Goal: Complete application form: Complete application form

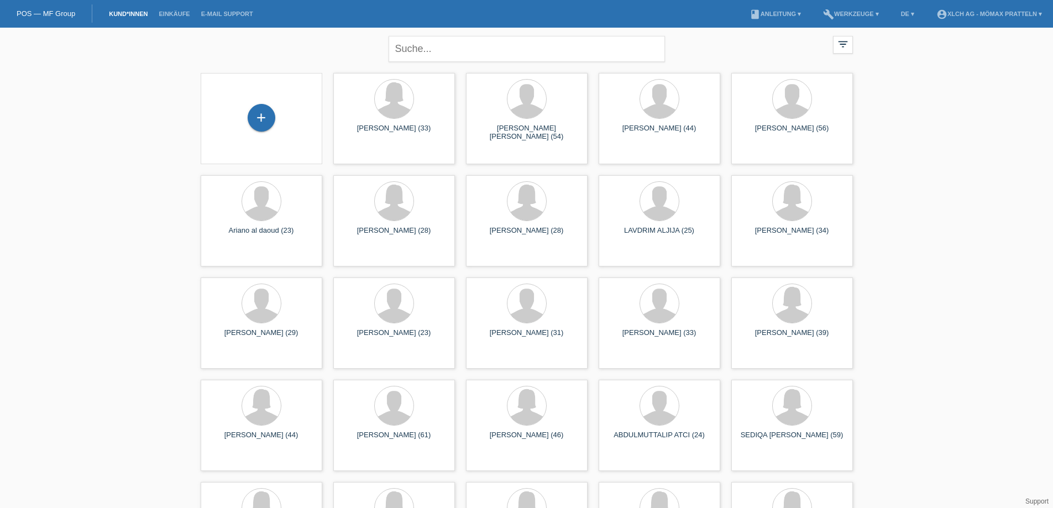
click at [45, 17] on link "POS — MF Group" at bounding box center [46, 13] width 59 height 8
click at [273, 122] on div "+" at bounding box center [261, 117] width 27 height 19
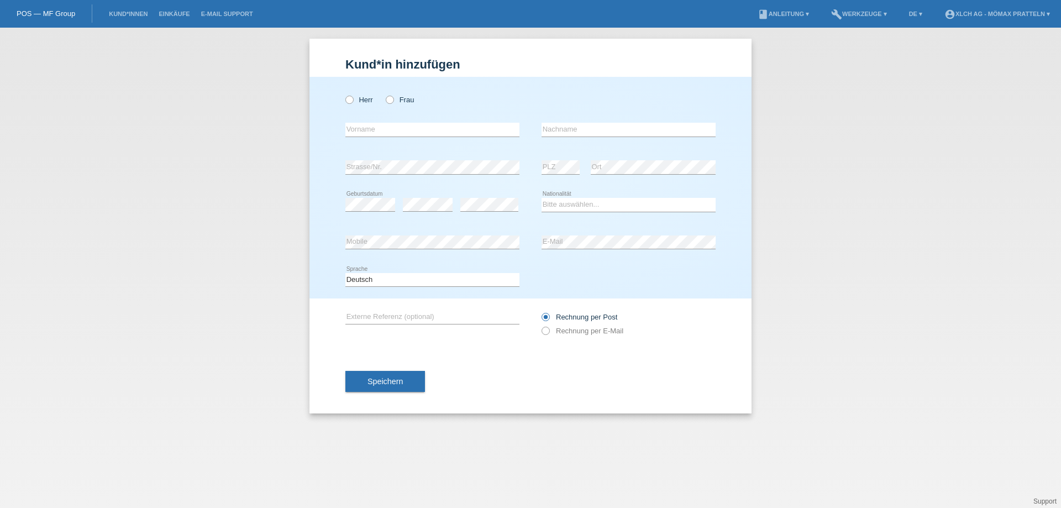
click at [360, 92] on div "Herr Frau" at bounding box center [432, 99] width 174 height 23
click at [396, 101] on label "Frau" at bounding box center [400, 100] width 28 height 8
click at [393, 101] on input "Frau" at bounding box center [389, 99] width 7 height 7
radio input "true"
click at [413, 134] on input "text" at bounding box center [432, 130] width 174 height 14
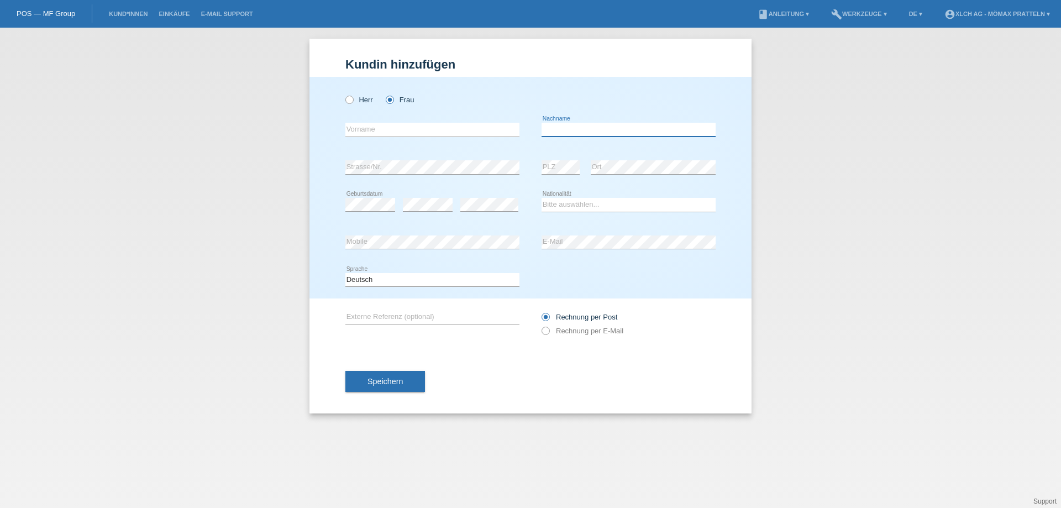
type input "N"
type input "Baumgartner"
click at [413, 135] on input "text" at bounding box center [432, 130] width 174 height 14
type input "[PERSON_NAME]"
click at [581, 202] on select "Bitte auswählen... Schweiz Deutschland Liechtenstein Österreich ------------ Af…" at bounding box center [628, 204] width 174 height 13
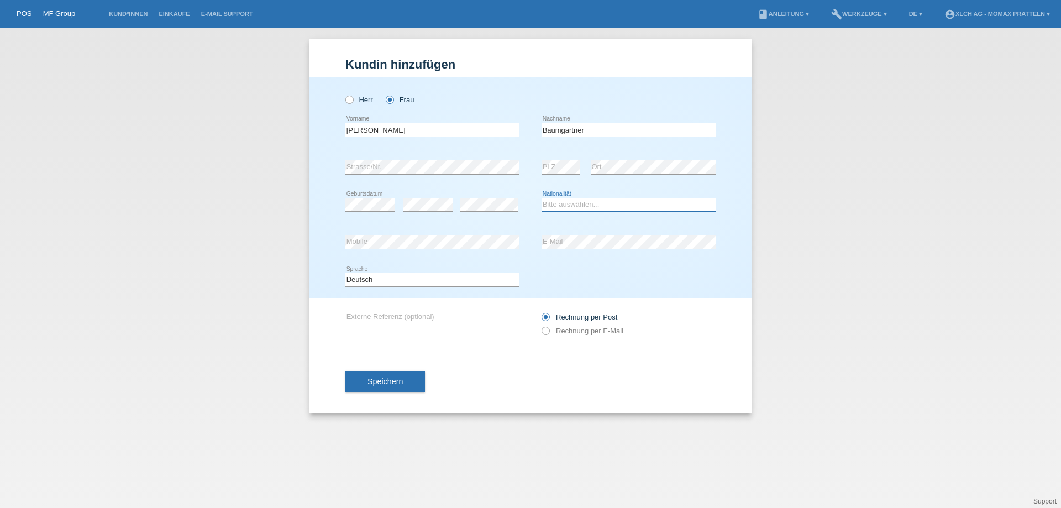
select select "CH"
click at [541, 198] on select "Bitte auswählen... Schweiz Deutschland Liechtenstein Österreich ------------ Af…" at bounding box center [628, 204] width 174 height 13
click at [571, 249] on icon at bounding box center [628, 249] width 174 height 1
click at [364, 389] on button "Speichern" at bounding box center [385, 381] width 80 height 21
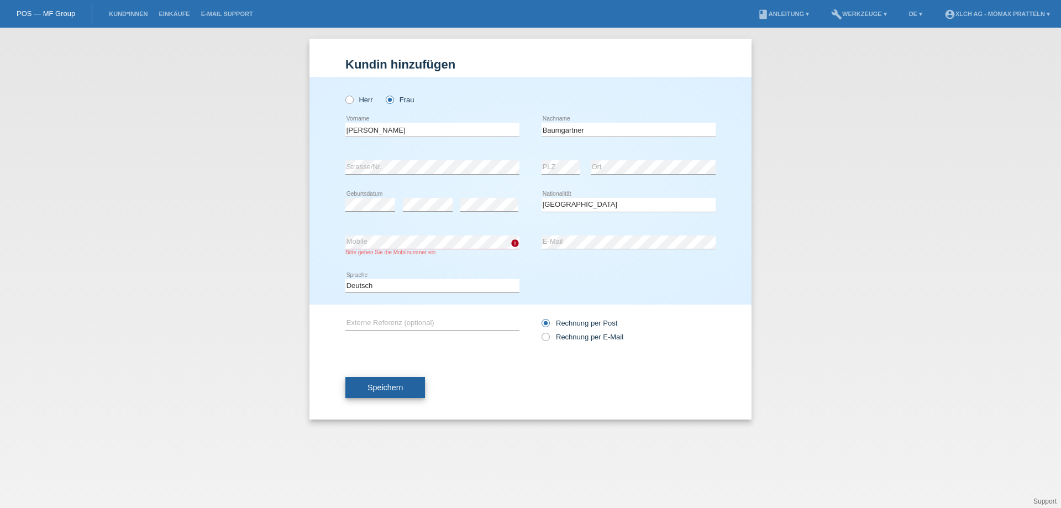
click at [397, 390] on span "Speichern" at bounding box center [384, 387] width 35 height 9
click at [271, 231] on div "Kund*in hinzufügen Kunde hinzufügen Kundin hinzufügen Herr Frau Nadia error Vor…" at bounding box center [530, 268] width 1061 height 480
click at [419, 383] on button "Speichern" at bounding box center [385, 387] width 80 height 21
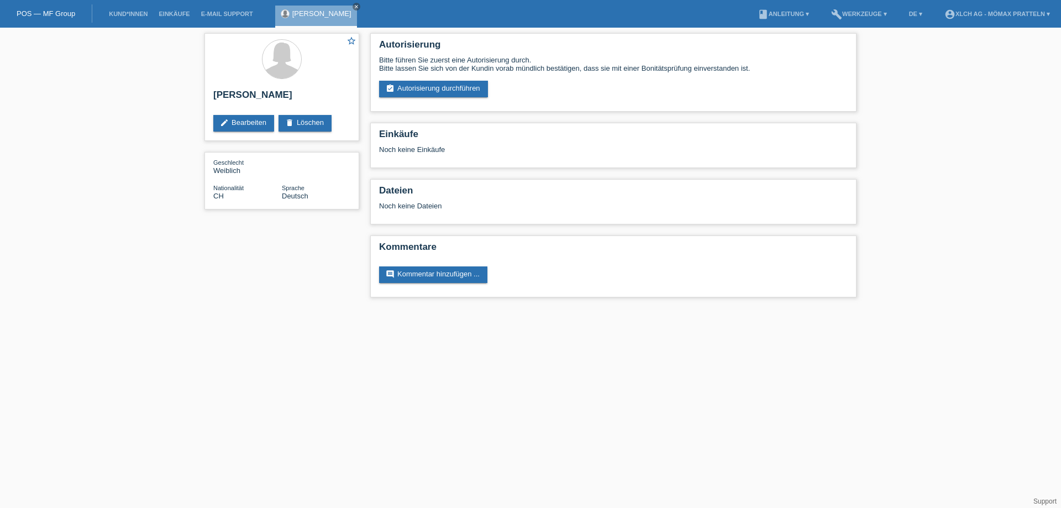
click at [443, 87] on link "assignment_turned_in Autorisierung durchführen" at bounding box center [433, 89] width 109 height 17
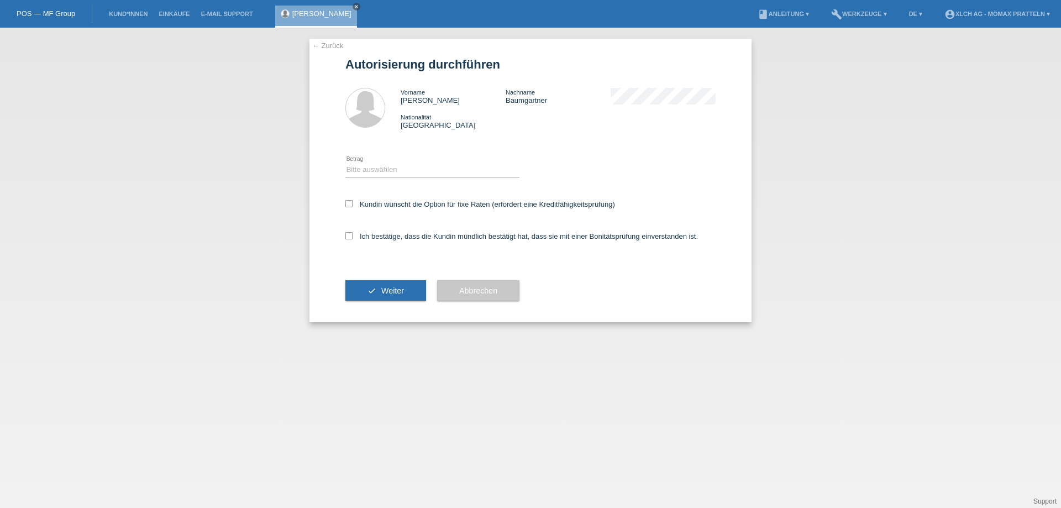
click at [389, 158] on div "Bitte auswählen CHF 1.00 - CHF 499.00 CHF 500.00 - CHF 1'999.00 CHF 2'000.00 - …" at bounding box center [432, 170] width 174 height 38
click at [398, 172] on select "Bitte auswählen CHF 1.00 - CHF 499.00 CHF 500.00 - CHF 1'999.00 CHF 2'000.00 - …" at bounding box center [432, 169] width 174 height 13
select select "2"
click at [345, 163] on select "Bitte auswählen CHF 1.00 - CHF 499.00 CHF 500.00 - CHF 1'999.00 CHF 2'000.00 - …" at bounding box center [432, 169] width 174 height 13
click at [379, 205] on label "Kundin wünscht die Option für fixe Raten (erfordert eine Kreditfähigkeitsprüfun…" at bounding box center [480, 204] width 270 height 8
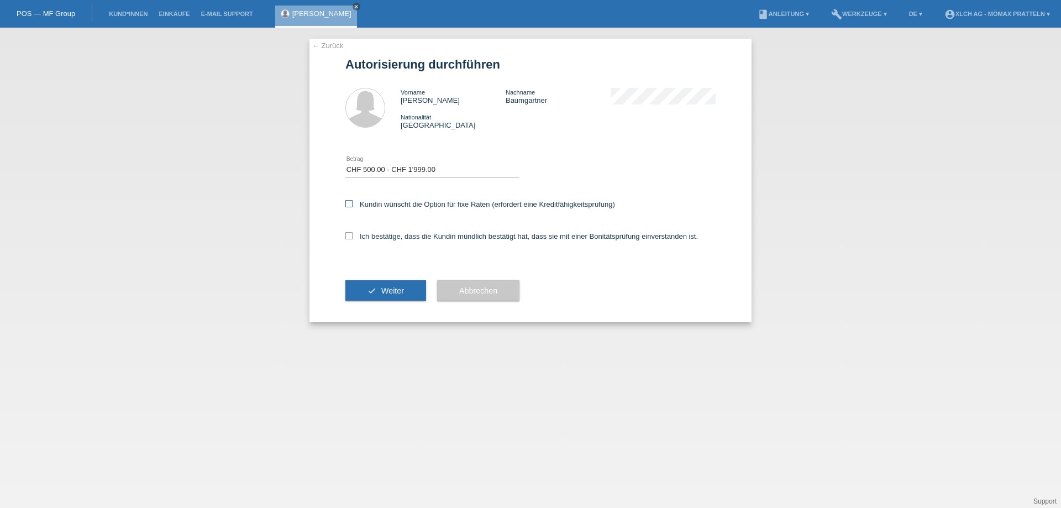
click at [353, 205] on input "Kundin wünscht die Option für fixe Raten (erfordert eine Kreditfähigkeitsprüfun…" at bounding box center [348, 203] width 7 height 7
checkbox input "true"
click at [387, 248] on div "Ich bestätige, dass die Kundin mündlich bestätigt hat, dass sie mit einer Bonit…" at bounding box center [530, 240] width 370 height 38
click at [388, 238] on label "Ich bestätige, dass die Kundin mündlich bestätigt hat, dass sie mit einer Bonit…" at bounding box center [521, 236] width 353 height 8
click at [353, 238] on input "Ich bestätige, dass die Kundin mündlich bestätigt hat, dass sie mit einer Bonit…" at bounding box center [348, 235] width 7 height 7
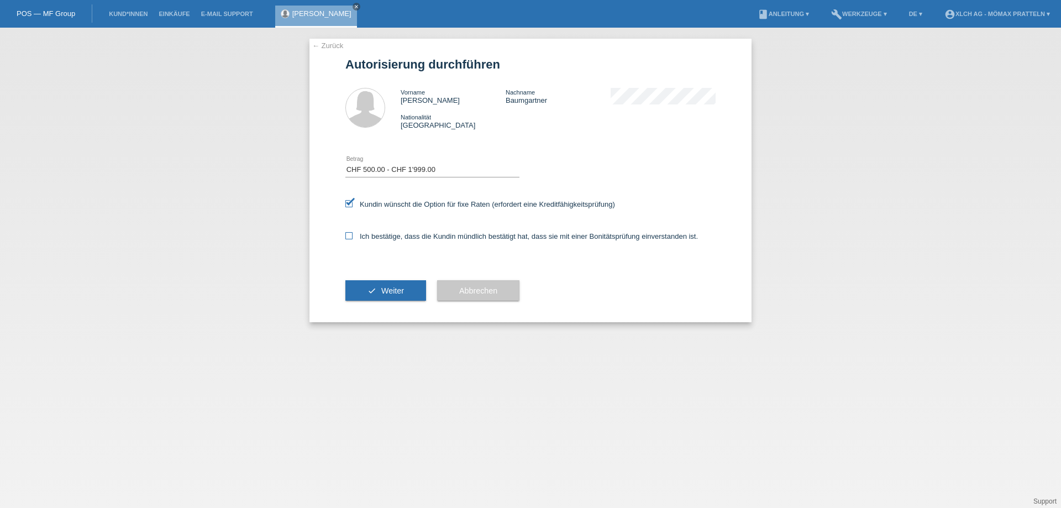
checkbox input "true"
click at [397, 287] on span "Weiter" at bounding box center [392, 290] width 23 height 9
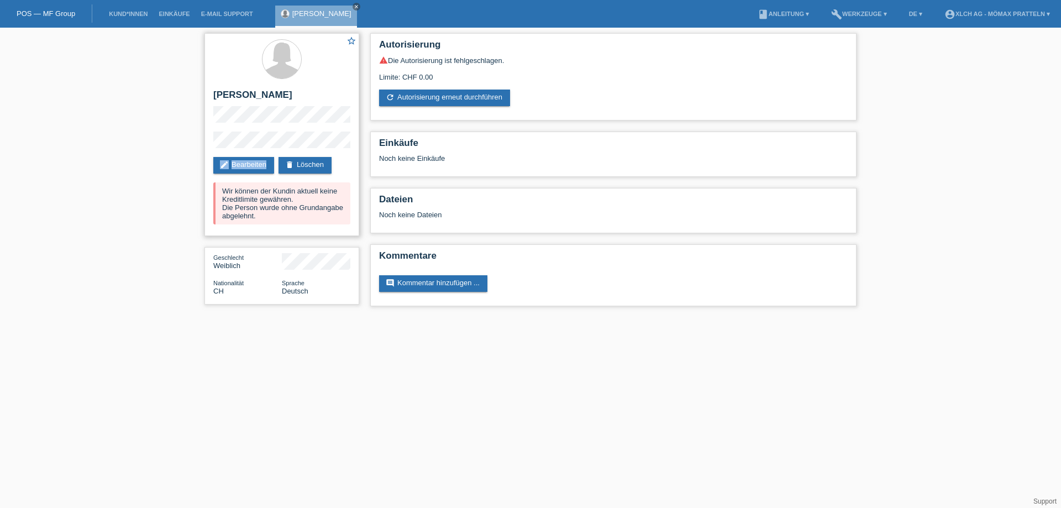
drag, startPoint x: 288, startPoint y: 148, endPoint x: 206, endPoint y: 144, distance: 82.4
click at [206, 144] on div "star_border [PERSON_NAME] edit Bearbeiten delete Löschen Wir können der Kundin …" at bounding box center [281, 134] width 155 height 203
copy div "edit Bearbeiten"
click at [203, 136] on div "star_border [PERSON_NAME] edit Bearbeiten delete Löschen Wir können der Kundin …" at bounding box center [282, 172] width 166 height 288
click at [208, 146] on div "star_border [PERSON_NAME] edit Bearbeiten delete Löschen Wir können der Kundin …" at bounding box center [281, 134] width 155 height 203
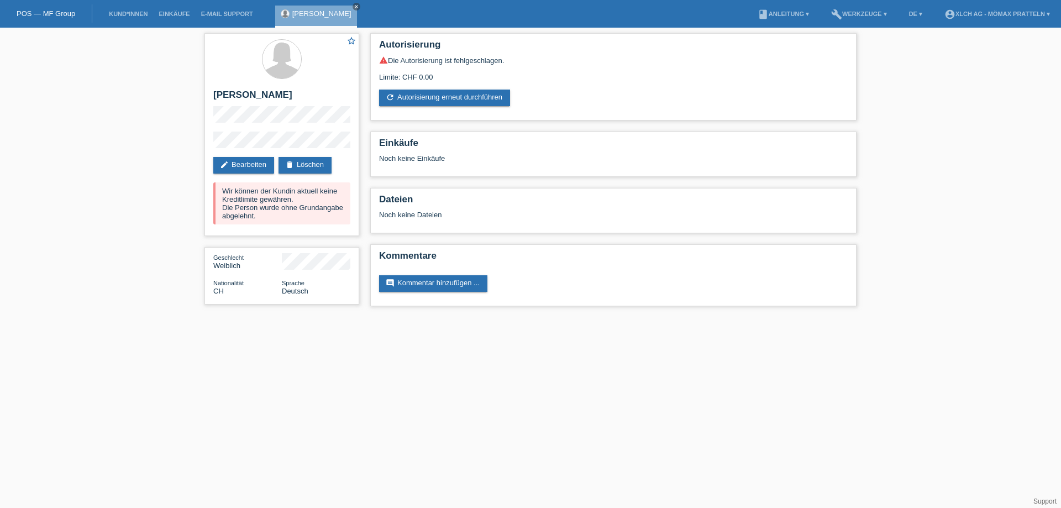
click at [190, 135] on div "star_border [PERSON_NAME] edit Bearbeiten delete Löschen Wir können der Kundin …" at bounding box center [530, 173] width 1061 height 290
click at [190, 107] on div "star_border [PERSON_NAME] edit Bearbeiten delete Löschen Wir können der Kundin …" at bounding box center [530, 173] width 1061 height 290
